Goal: Task Accomplishment & Management: Use online tool/utility

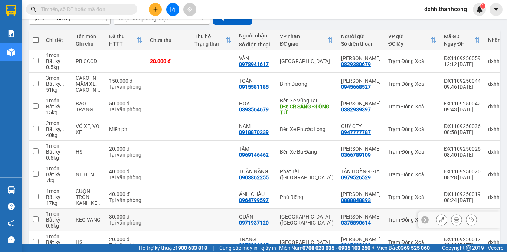
scroll to position [37, 0]
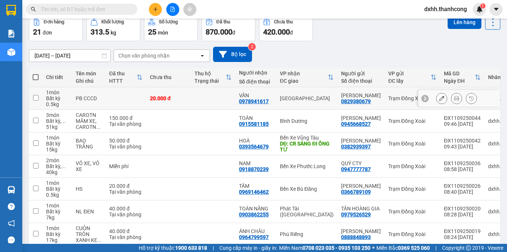
click at [35, 98] on input "checkbox" at bounding box center [36, 98] width 6 height 6
checkbox input "true"
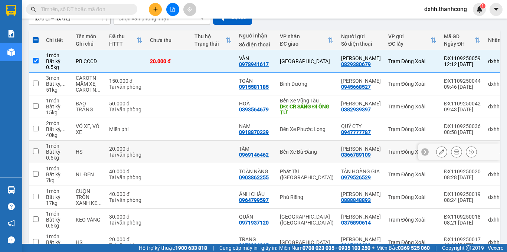
scroll to position [111, 0]
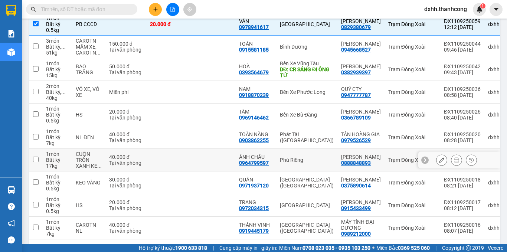
click at [36, 159] on input "checkbox" at bounding box center [36, 160] width 6 height 6
checkbox input "true"
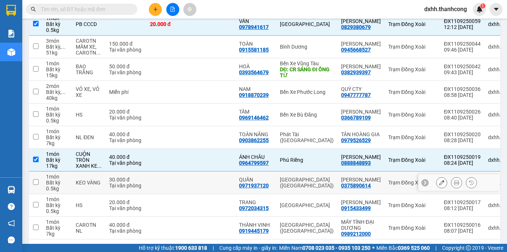
scroll to position [140, 0]
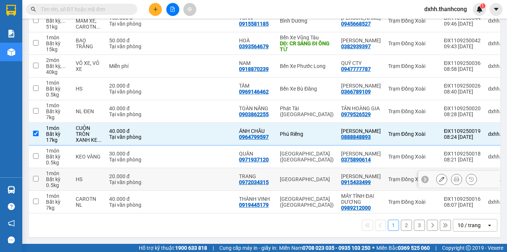
click at [34, 176] on input "checkbox" at bounding box center [36, 179] width 6 height 6
checkbox input "true"
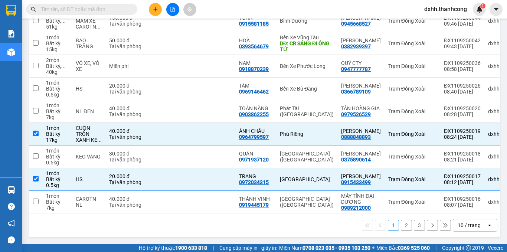
scroll to position [29, 0]
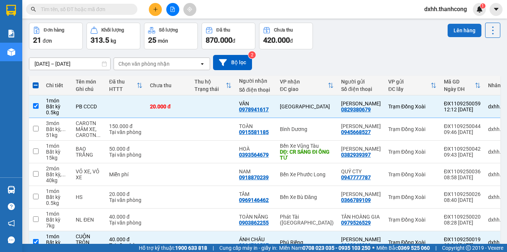
click at [448, 31] on button "Lên hàng" at bounding box center [464, 30] width 34 height 13
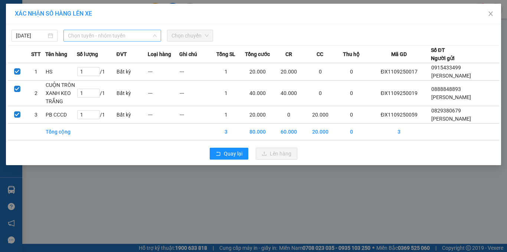
click at [93, 36] on span "Chọn tuyến - nhóm tuyến" at bounding box center [112, 35] width 89 height 11
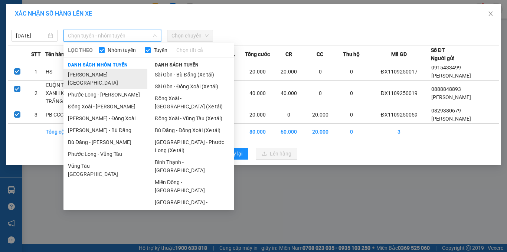
click at [92, 76] on li "[PERSON_NAME][GEOGRAPHIC_DATA]" at bounding box center [105, 79] width 84 height 20
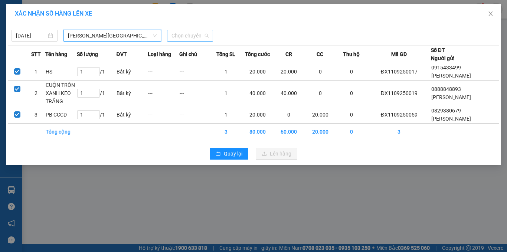
click at [180, 37] on span "Chọn chuyến" at bounding box center [189, 35] width 37 height 11
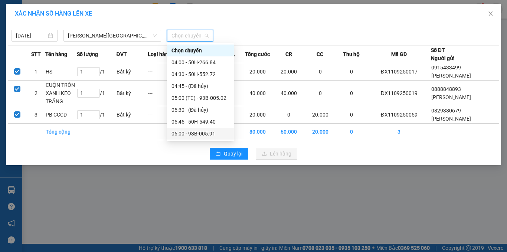
click at [210, 134] on div "06:00 - 93B-005.91" at bounding box center [200, 133] width 58 height 8
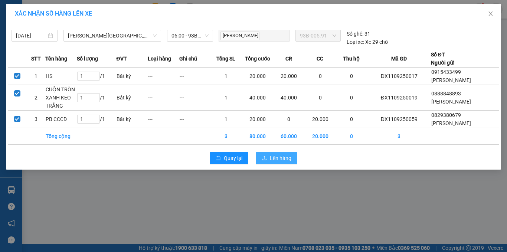
click at [270, 154] on span "Lên hàng" at bounding box center [281, 158] width 22 height 8
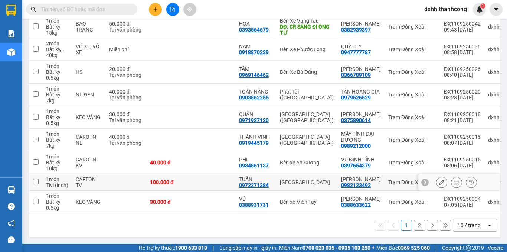
scroll to position [66, 0]
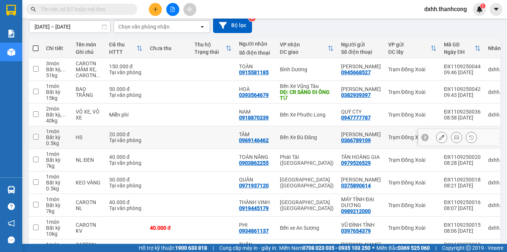
click at [36, 135] on input "checkbox" at bounding box center [36, 137] width 6 height 6
checkbox input "true"
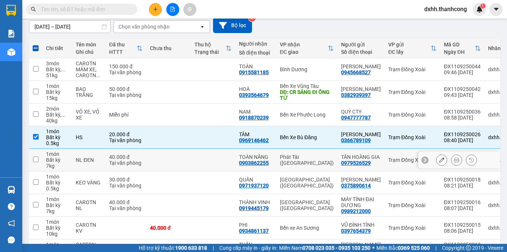
scroll to position [29, 0]
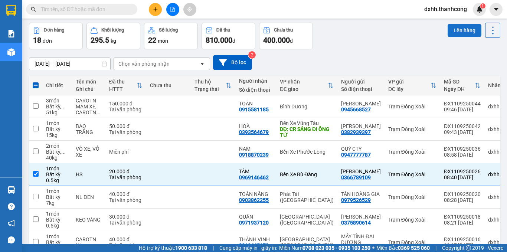
click at [457, 31] on button "Lên hàng" at bounding box center [464, 30] width 34 height 13
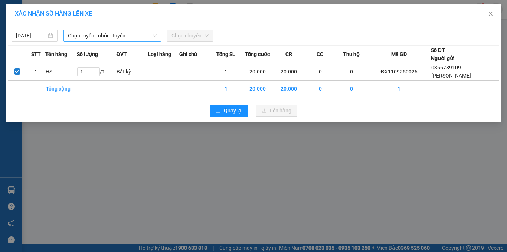
click at [89, 35] on span "Chọn tuyến - nhóm tuyến" at bounding box center [112, 35] width 89 height 11
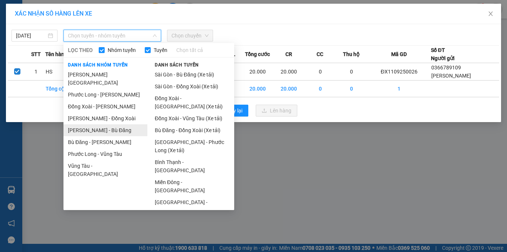
click at [96, 124] on li "[PERSON_NAME] - Bù Đăng" at bounding box center [105, 130] width 84 height 12
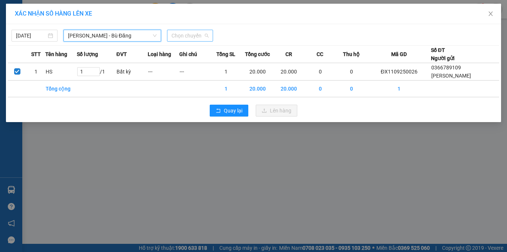
click at [181, 37] on span "Chọn chuyến" at bounding box center [189, 35] width 37 height 11
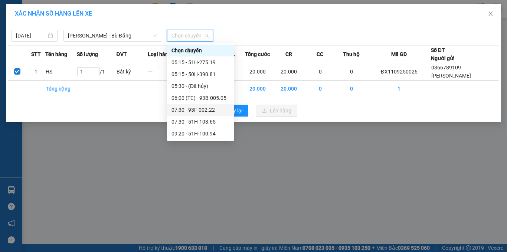
click at [196, 108] on div "07:30 - 93F-002.22" at bounding box center [200, 110] width 58 height 8
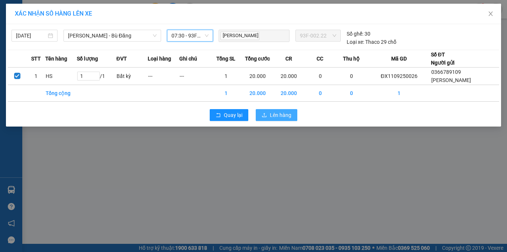
click at [280, 115] on span "Lên hàng" at bounding box center [281, 115] width 22 height 8
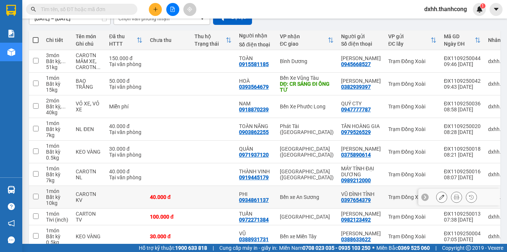
scroll to position [111, 0]
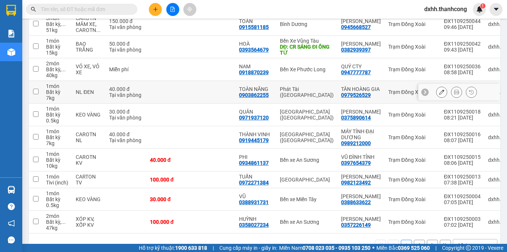
click at [257, 96] on div "0903862255" at bounding box center [254, 95] width 30 height 6
copy div "0903862255"
click at [34, 92] on input "checkbox" at bounding box center [36, 92] width 6 height 6
checkbox input "true"
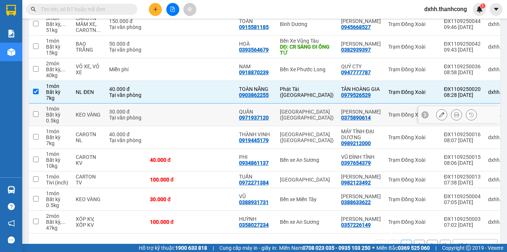
click at [250, 118] on div "0971937120" at bounding box center [254, 118] width 30 height 6
copy div "0971937120"
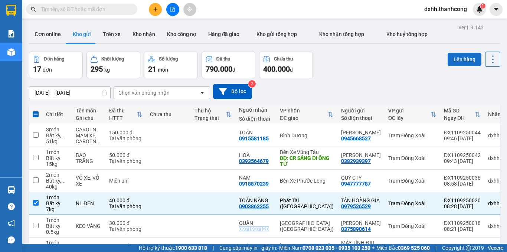
click at [452, 59] on button "Lên hàng" at bounding box center [464, 59] width 34 height 13
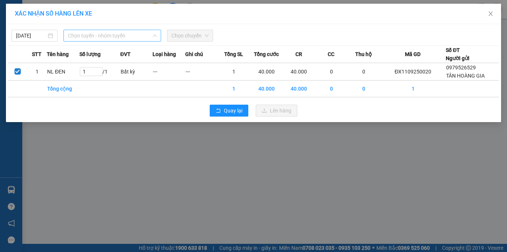
click at [93, 36] on span "Chọn tuyến - nhóm tuyến" at bounding box center [112, 35] width 89 height 11
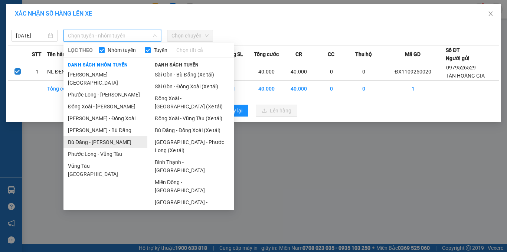
click at [93, 136] on li "Bù Đăng - [PERSON_NAME]" at bounding box center [105, 142] width 84 height 12
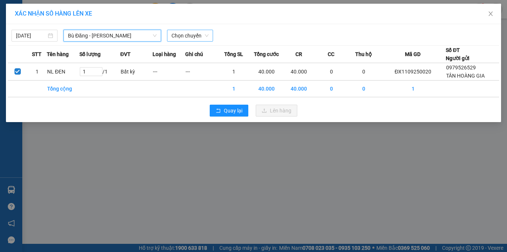
click at [185, 37] on span "Chọn chuyến" at bounding box center [189, 35] width 37 height 11
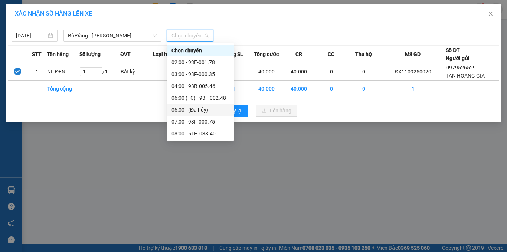
scroll to position [37, 0]
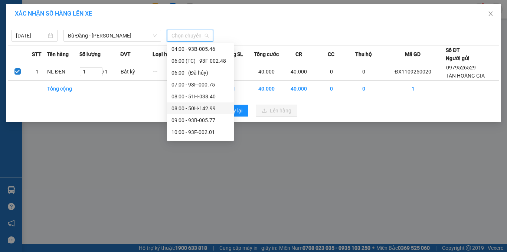
click at [203, 107] on div "08:00 - 50H-142.99" at bounding box center [200, 108] width 58 height 8
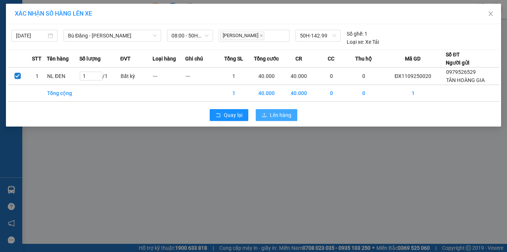
click at [271, 116] on span "Lên hàng" at bounding box center [281, 115] width 22 height 8
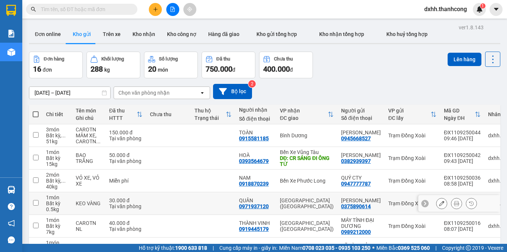
click at [34, 203] on input "checkbox" at bounding box center [36, 203] width 6 height 6
checkbox input "true"
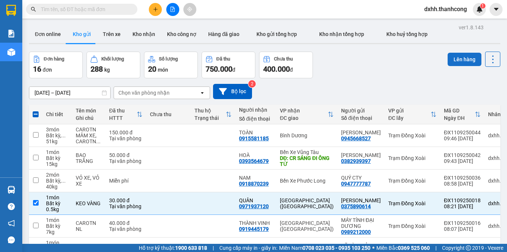
click at [454, 59] on button "Lên hàng" at bounding box center [464, 59] width 34 height 13
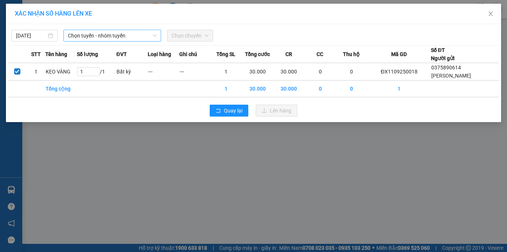
click at [106, 34] on span "Chọn tuyến - nhóm tuyến" at bounding box center [112, 35] width 89 height 11
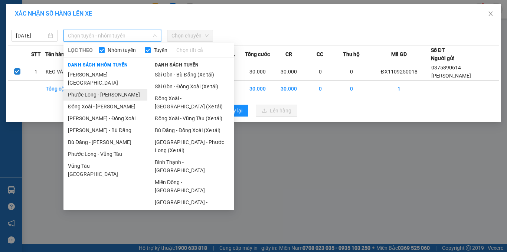
drag, startPoint x: 100, startPoint y: 86, endPoint x: 126, endPoint y: 85, distance: 26.8
click at [100, 89] on li "Phước Long - [PERSON_NAME]" at bounding box center [105, 95] width 84 height 12
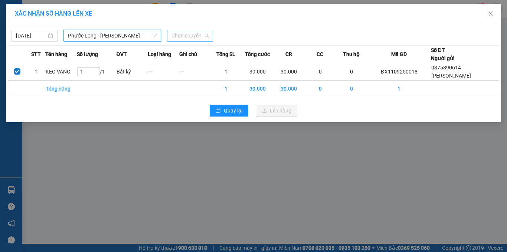
click at [177, 37] on span "Chọn chuyến" at bounding box center [189, 35] width 37 height 11
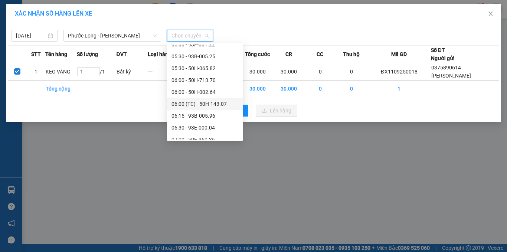
scroll to position [223, 0]
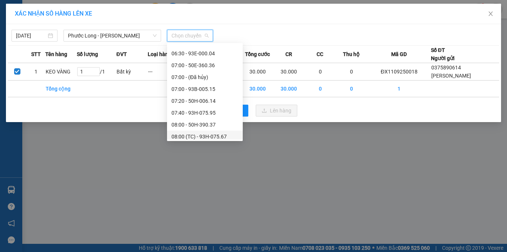
click at [213, 134] on div "08:00 (TC) - 93H-075.67" at bounding box center [204, 136] width 67 height 8
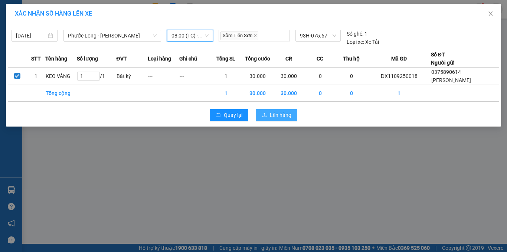
click at [271, 118] on span "Lên hàng" at bounding box center [281, 115] width 22 height 8
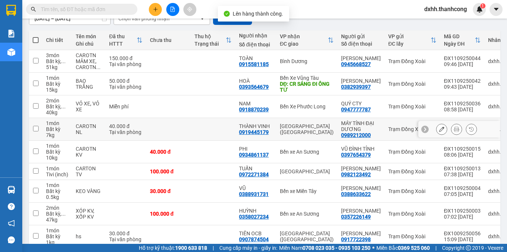
scroll to position [111, 0]
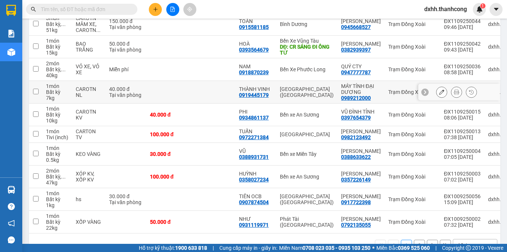
click at [257, 96] on div "0919445179" at bounding box center [254, 95] width 30 height 6
copy div "0919445179"
click at [35, 90] on input "checkbox" at bounding box center [36, 92] width 6 height 6
checkbox input "true"
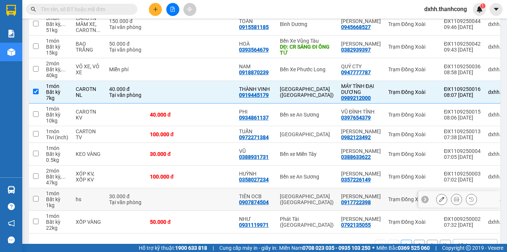
click at [251, 205] on div "0907874504" at bounding box center [254, 202] width 30 height 6
copy div "0907874504"
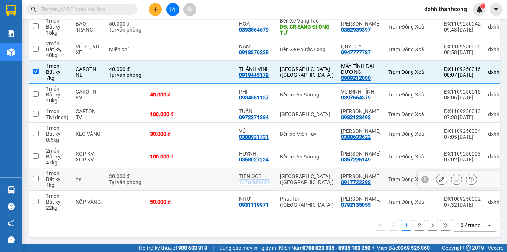
scroll to position [0, 0]
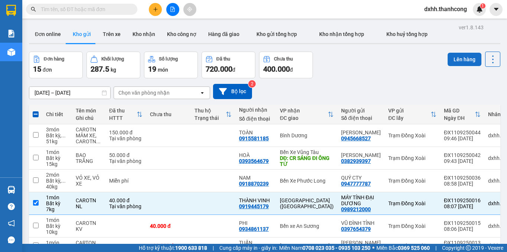
click at [455, 58] on button "Lên hàng" at bounding box center [464, 59] width 34 height 13
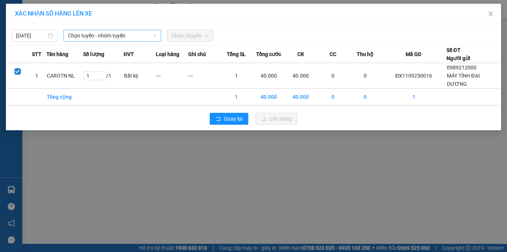
click at [87, 36] on span "Chọn tuyến - nhóm tuyến" at bounding box center [112, 35] width 89 height 11
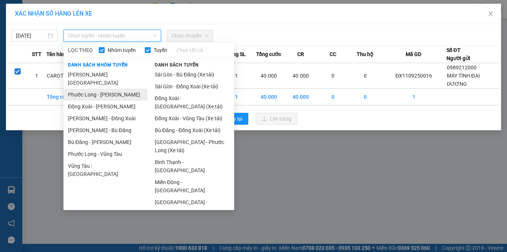
click at [97, 89] on li "Phước Long - [PERSON_NAME]" at bounding box center [105, 95] width 84 height 12
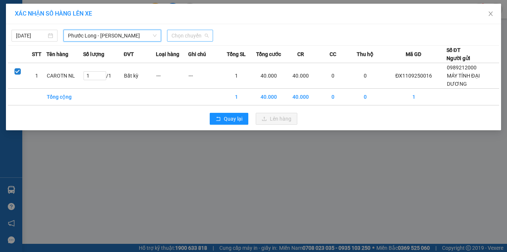
click at [183, 37] on span "Chọn chuyến" at bounding box center [189, 35] width 37 height 11
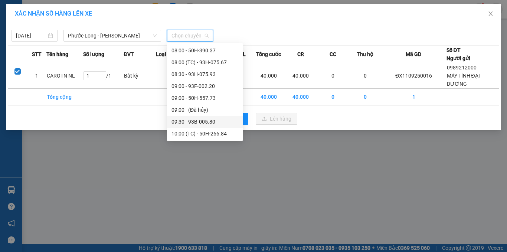
scroll to position [260, 0]
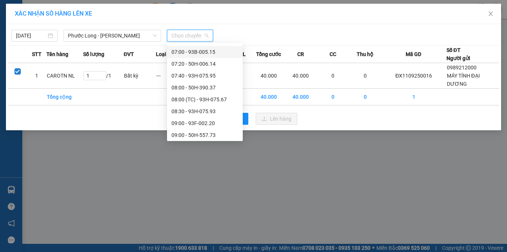
click at [210, 49] on div "07:00 - 93B-005.15" at bounding box center [204, 52] width 67 height 8
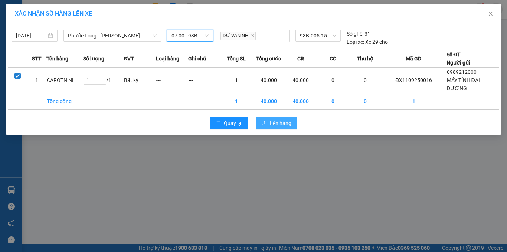
click at [270, 122] on span "Lên hàng" at bounding box center [281, 123] width 22 height 8
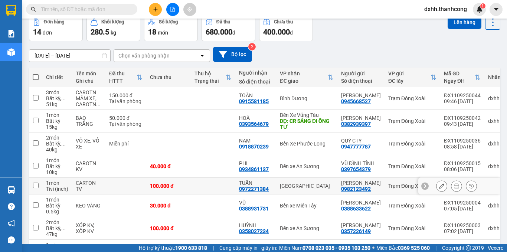
scroll to position [74, 0]
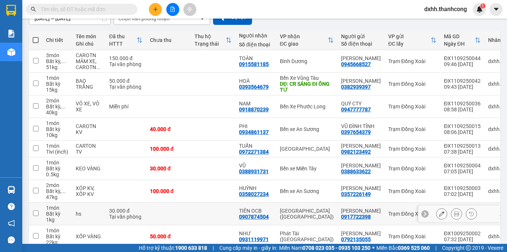
click at [35, 216] on input "checkbox" at bounding box center [36, 213] width 6 height 6
checkbox input "true"
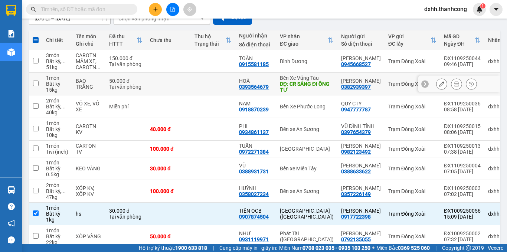
scroll to position [0, 0]
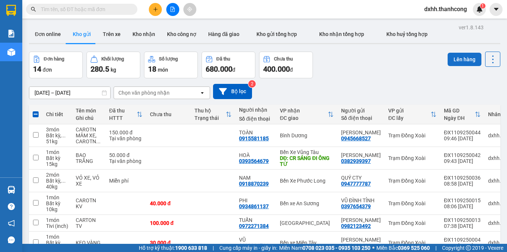
drag, startPoint x: 457, startPoint y: 53, endPoint x: 455, endPoint y: 57, distance: 4.8
click at [456, 56] on button "Lên hàng" at bounding box center [464, 59] width 34 height 13
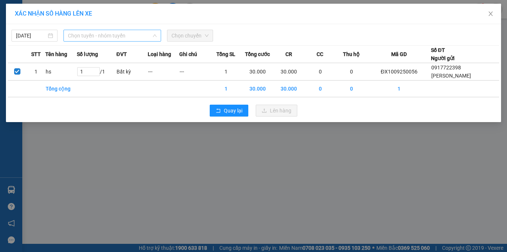
click at [98, 37] on span "Chọn tuyến - nhóm tuyến" at bounding box center [112, 35] width 89 height 11
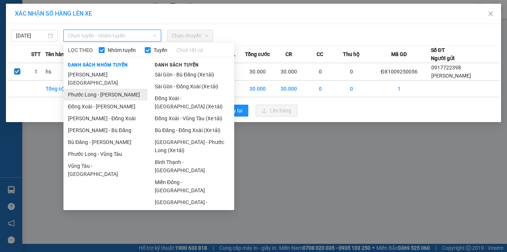
click at [99, 89] on li "Phước Long - [PERSON_NAME]" at bounding box center [105, 95] width 84 height 12
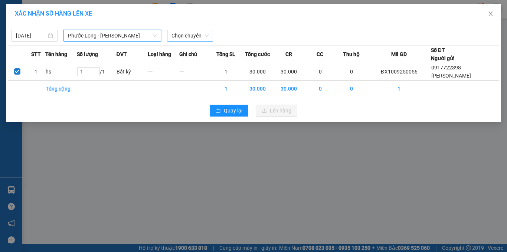
click at [184, 36] on span "Chọn chuyến" at bounding box center [189, 35] width 37 height 11
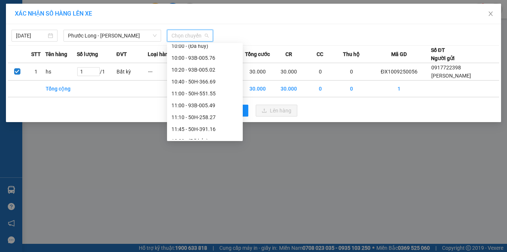
scroll to position [371, 0]
click at [209, 95] on div "10:00 - 93B-005.76" at bounding box center [204, 95] width 67 height 8
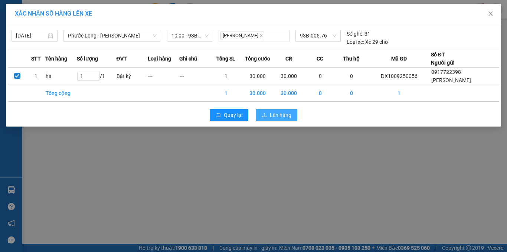
click at [276, 113] on span "Lên hàng" at bounding box center [281, 115] width 22 height 8
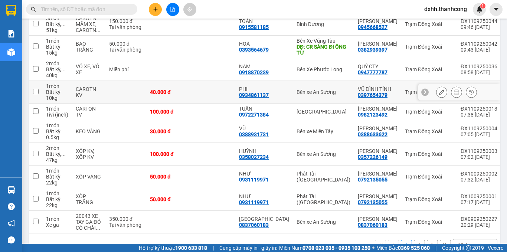
scroll to position [140, 0]
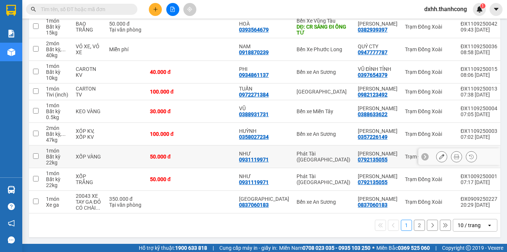
click at [256, 157] on div "0931119971" at bounding box center [254, 160] width 30 height 6
copy div "0931119971"
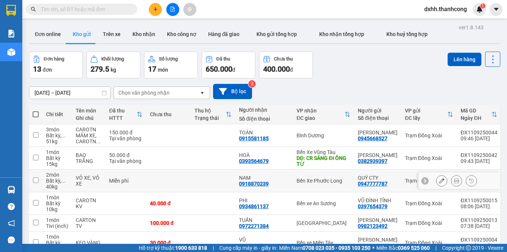
scroll to position [37, 0]
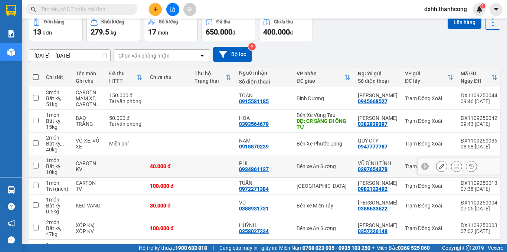
click at [257, 169] on div "0934861137" at bounding box center [254, 169] width 30 height 6
copy div "0934861137"
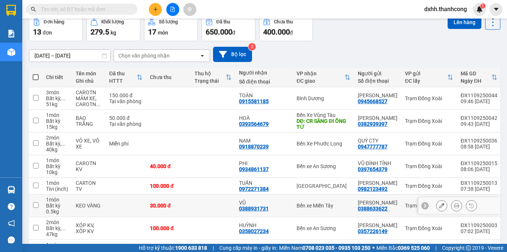
click at [259, 211] on div "0388931731" at bounding box center [254, 208] width 30 height 6
click at [258, 211] on div "0388931731" at bounding box center [254, 208] width 30 height 6
copy div "0388931731"
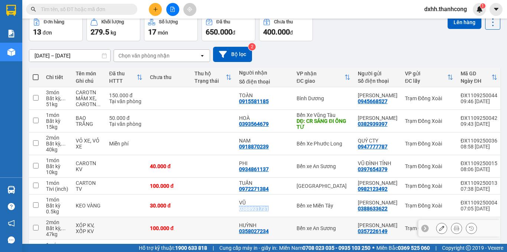
scroll to position [74, 0]
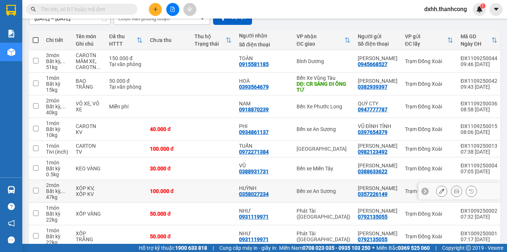
click at [259, 197] on div "0358027234" at bounding box center [254, 194] width 30 height 6
copy div "0358027234"
click at [35, 193] on input "checkbox" at bounding box center [36, 191] width 6 height 6
checkbox input "true"
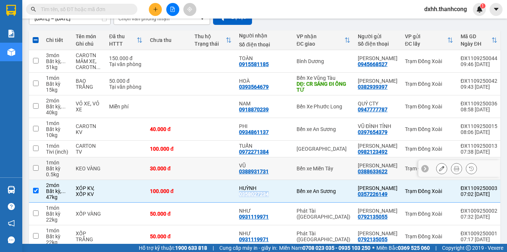
click at [35, 171] on input "checkbox" at bounding box center [36, 168] width 6 height 6
checkbox input "true"
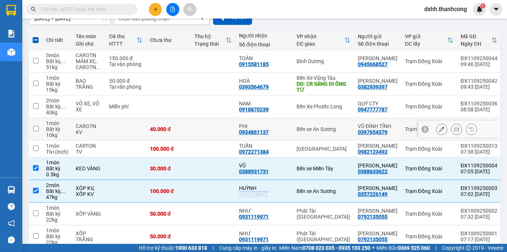
click at [36, 129] on input "checkbox" at bounding box center [36, 129] width 6 height 6
checkbox input "true"
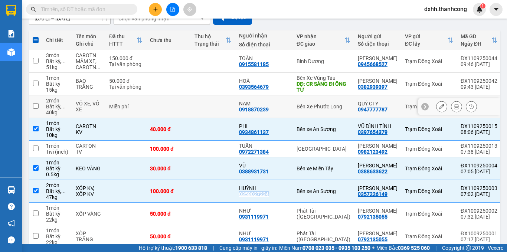
scroll to position [0, 0]
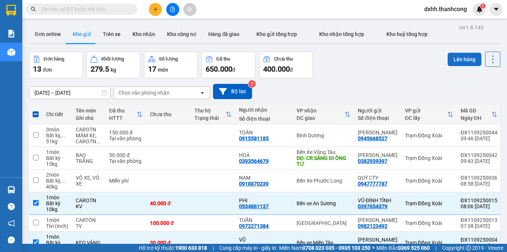
click at [458, 60] on button "Lên hàng" at bounding box center [464, 59] width 34 height 13
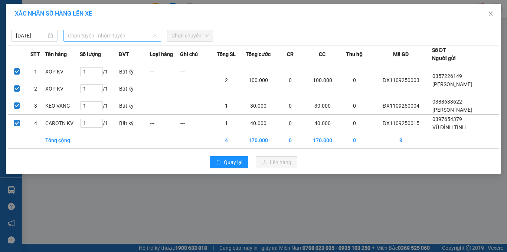
click at [93, 37] on span "Chọn tuyến - nhóm tuyến" at bounding box center [112, 35] width 89 height 11
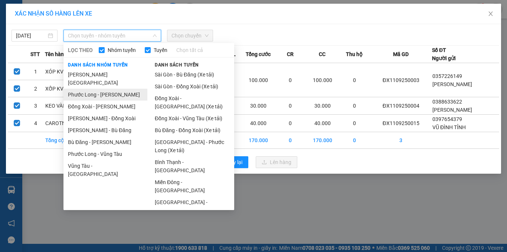
click at [98, 89] on li "Phước Long - [PERSON_NAME]" at bounding box center [105, 95] width 84 height 12
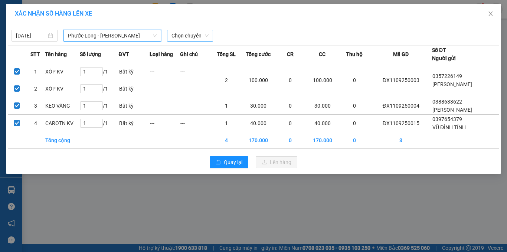
click at [175, 36] on span "Chọn chuyến" at bounding box center [189, 35] width 37 height 11
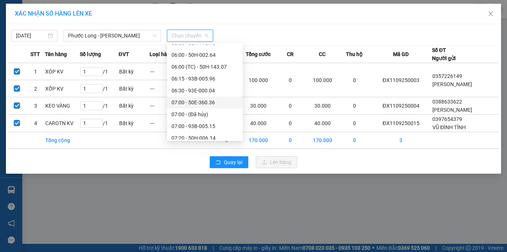
scroll to position [260, 0]
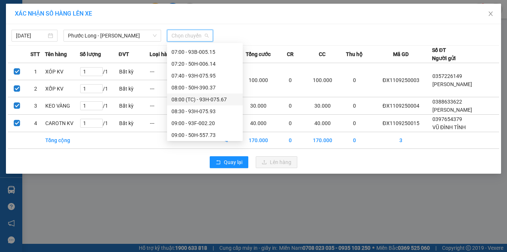
click at [206, 98] on div "08:00 (TC) - 93H-075.67" at bounding box center [204, 99] width 67 height 8
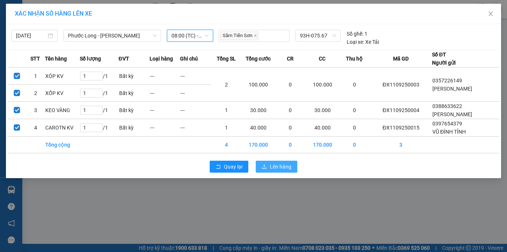
click at [271, 167] on span "Lên hàng" at bounding box center [281, 166] width 22 height 8
